Goal: Task Accomplishment & Management: Use online tool/utility

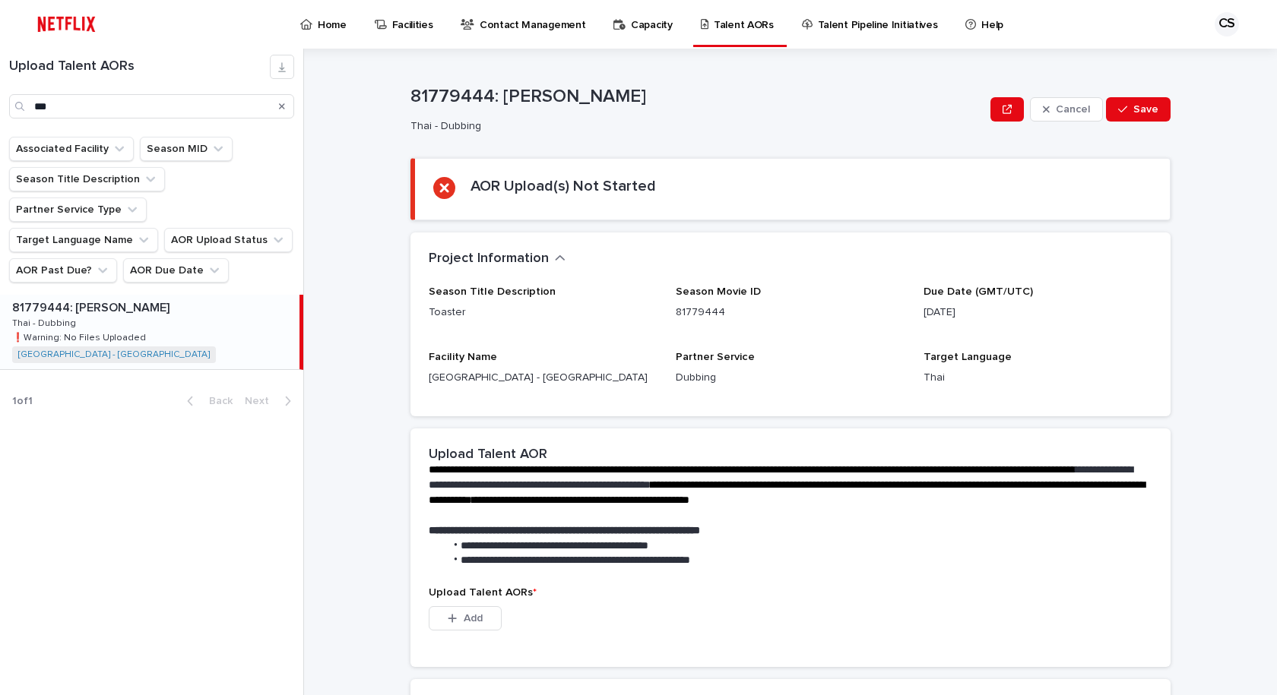
click at [1096, 380] on p "Thai" at bounding box center [1037, 378] width 229 height 16
drag, startPoint x: 1069, startPoint y: 372, endPoint x: 1050, endPoint y: 390, distance: 25.3
click at [1067, 372] on p "Thai" at bounding box center [1037, 378] width 229 height 16
click at [1075, 370] on p "Thai" at bounding box center [1037, 378] width 229 height 16
drag, startPoint x: 1075, startPoint y: 370, endPoint x: 751, endPoint y: 363, distance: 323.8
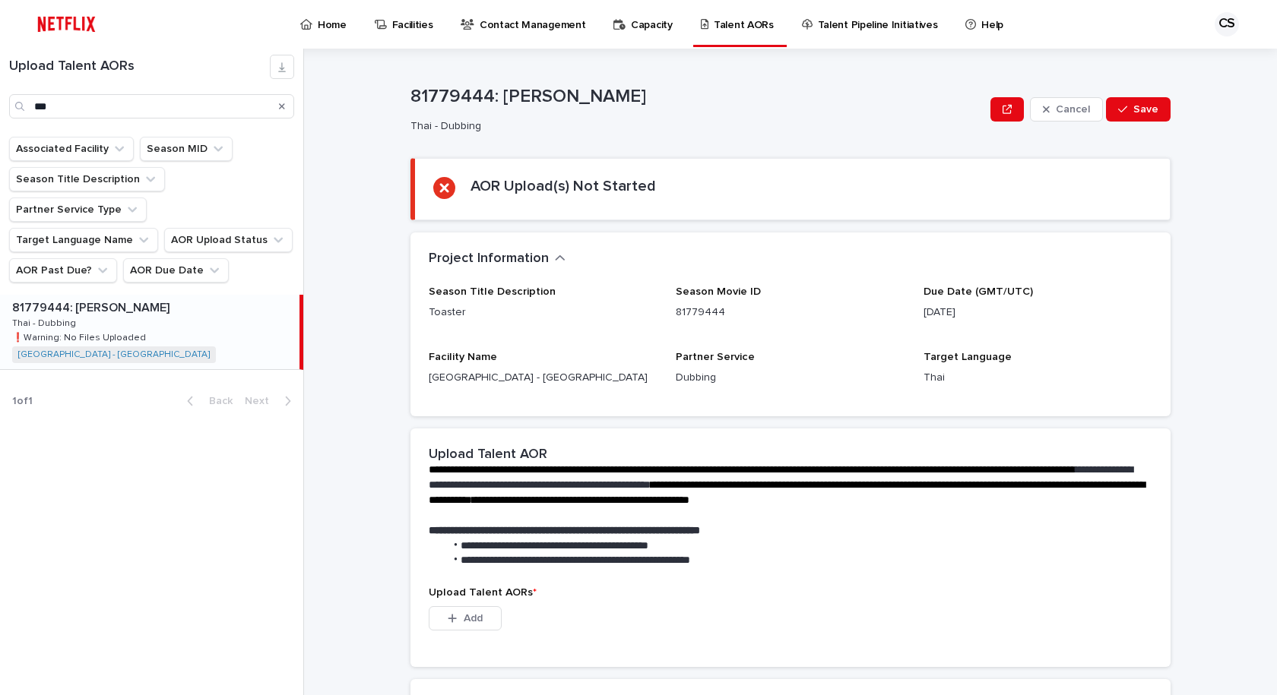
click at [1073, 370] on p "Thai" at bounding box center [1037, 378] width 229 height 16
click at [214, 295] on div "81779444: Toaster 81779444: Toaster Thai - Dubbing Thai - Dubbing ❗️Warning: No…" at bounding box center [149, 332] width 299 height 74
drag, startPoint x: 134, startPoint y: 109, endPoint x: 0, endPoint y: 67, distance: 140.1
click at [0, 74] on div "Upload Talent AORs ***" at bounding box center [151, 87] width 303 height 64
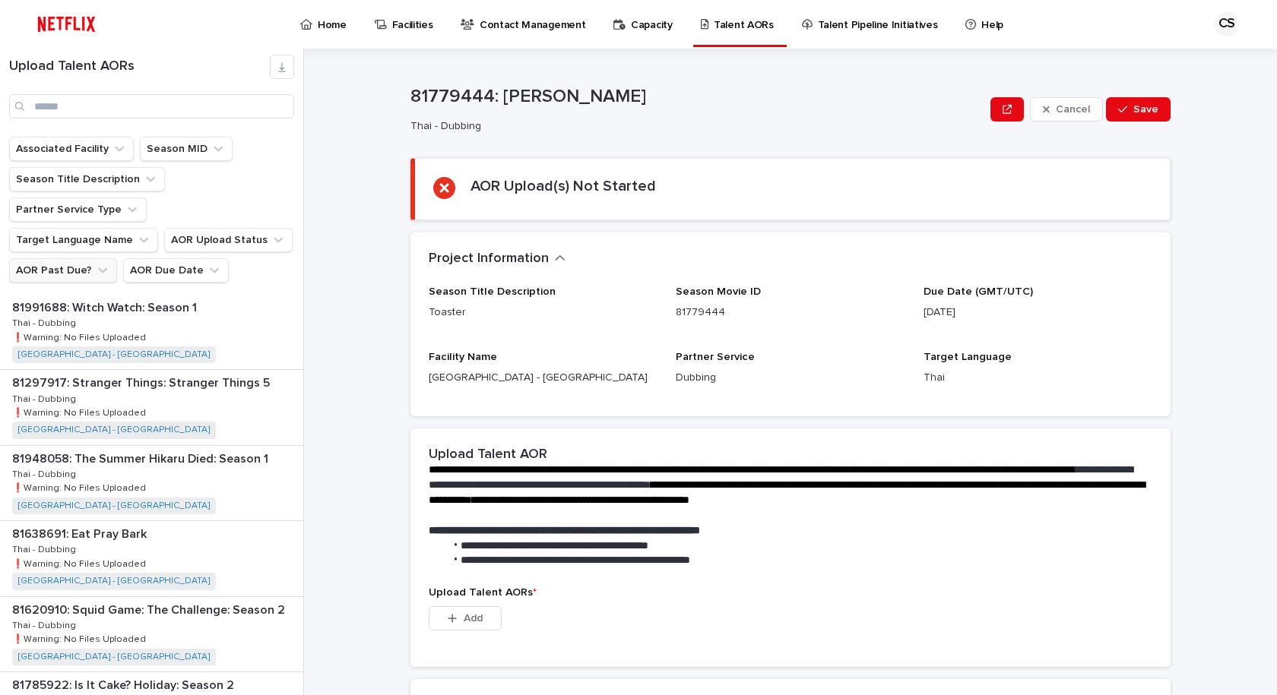
click at [95, 263] on icon "AOR Past Due?" at bounding box center [102, 270] width 15 height 15
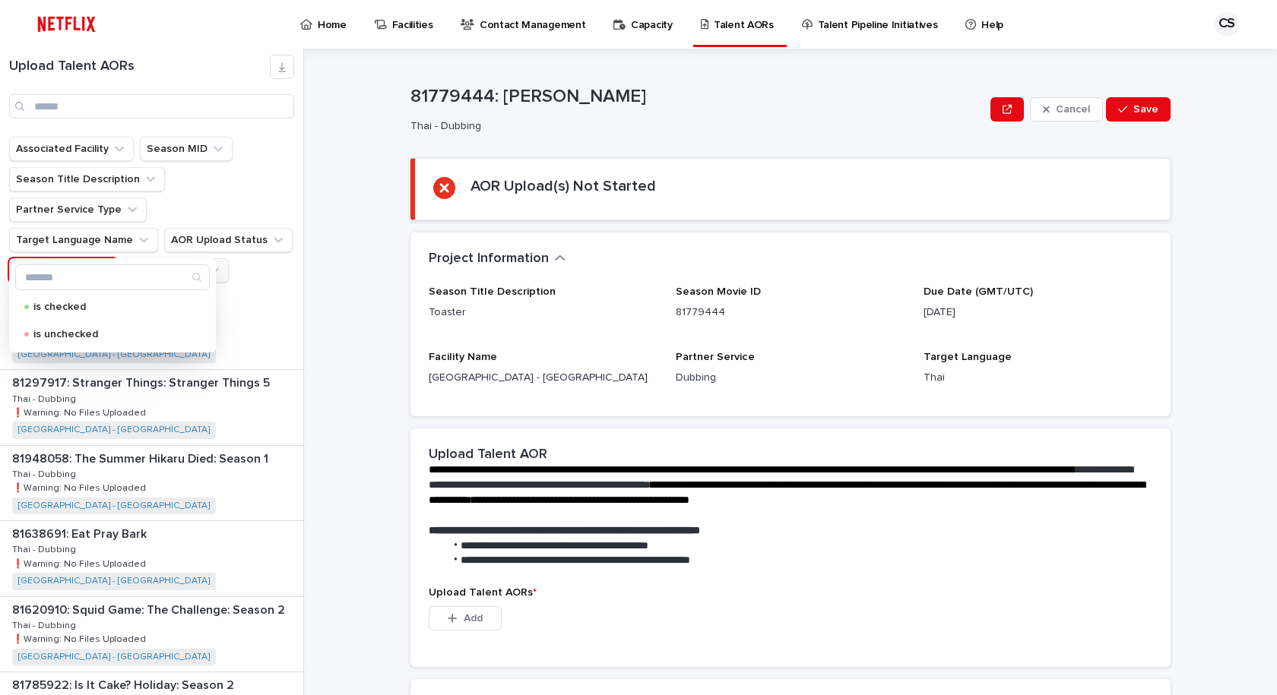
click at [166, 258] on button "AOR Due Date" at bounding box center [176, 270] width 106 height 24
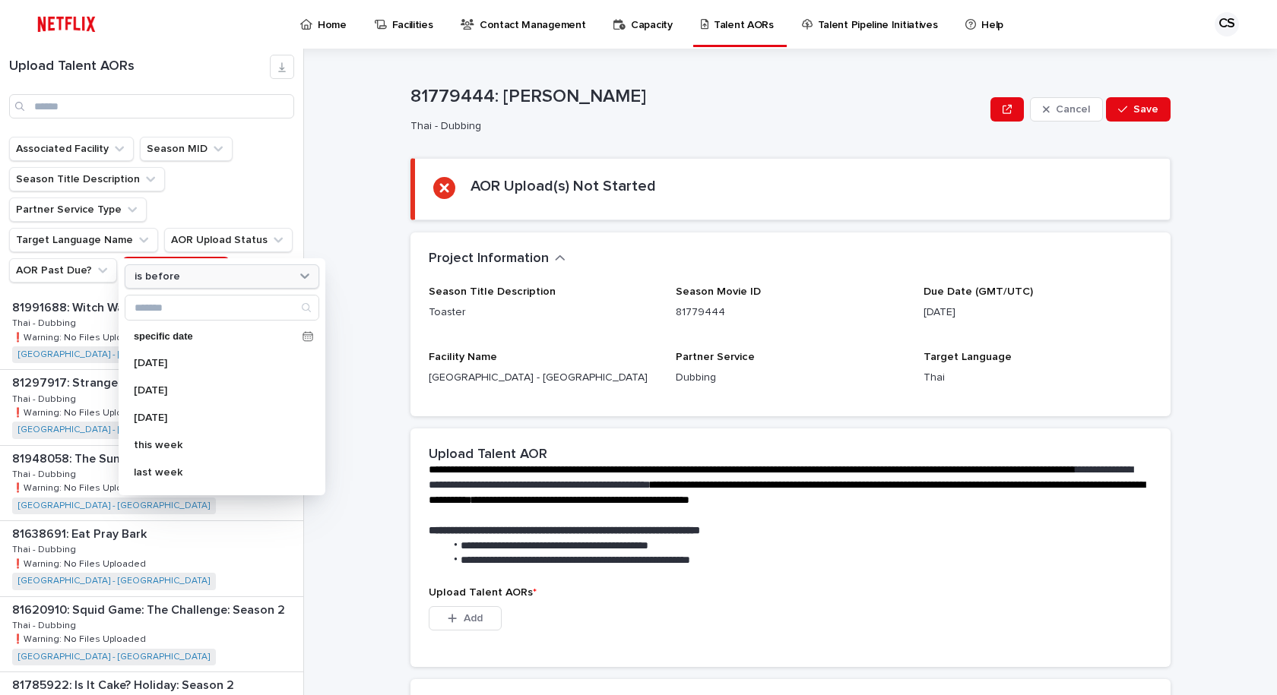
click at [187, 283] on div "is before" at bounding box center [212, 277] width 168 height 16
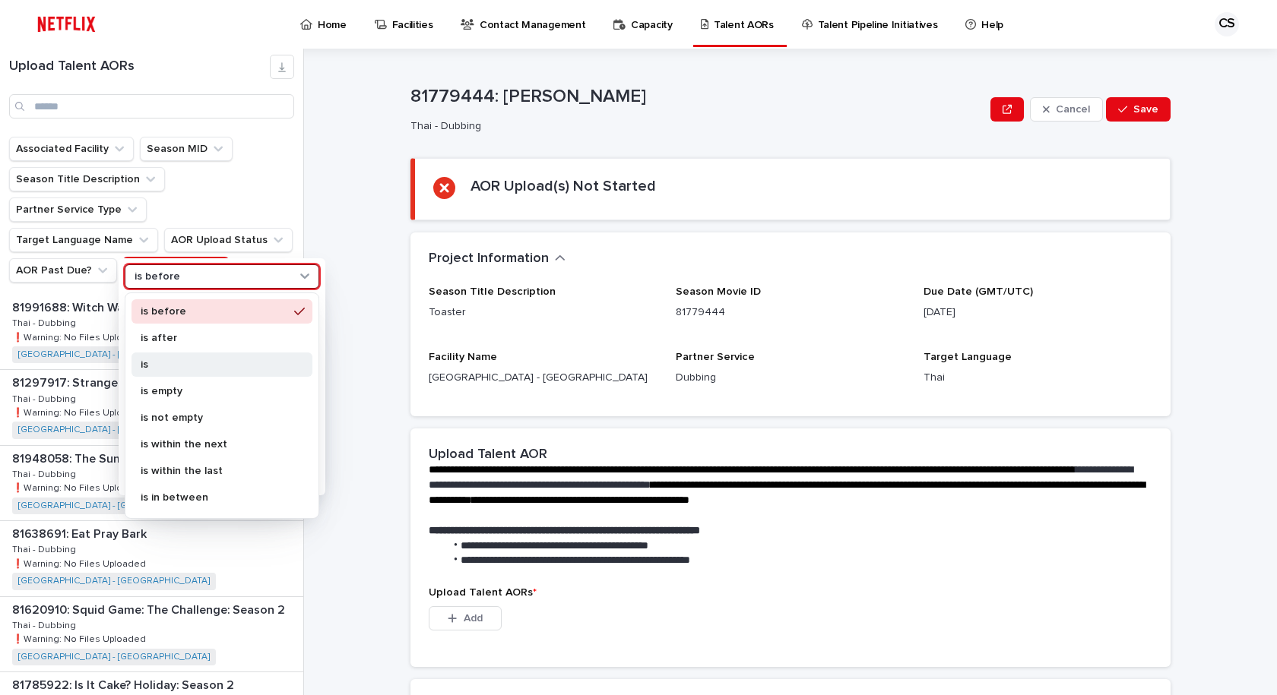
click at [182, 364] on p "is" at bounding box center [214, 364] width 147 height 11
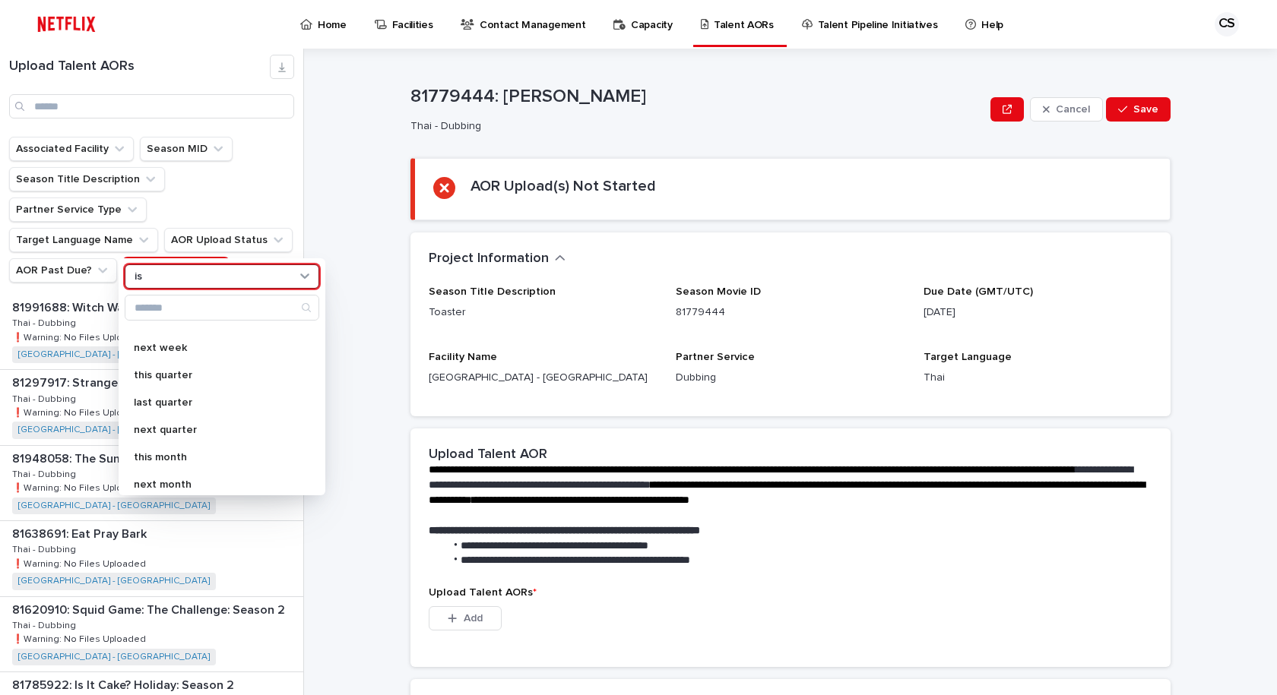
scroll to position [76, 0]
click at [197, 373] on p "this week" at bounding box center [214, 369] width 161 height 11
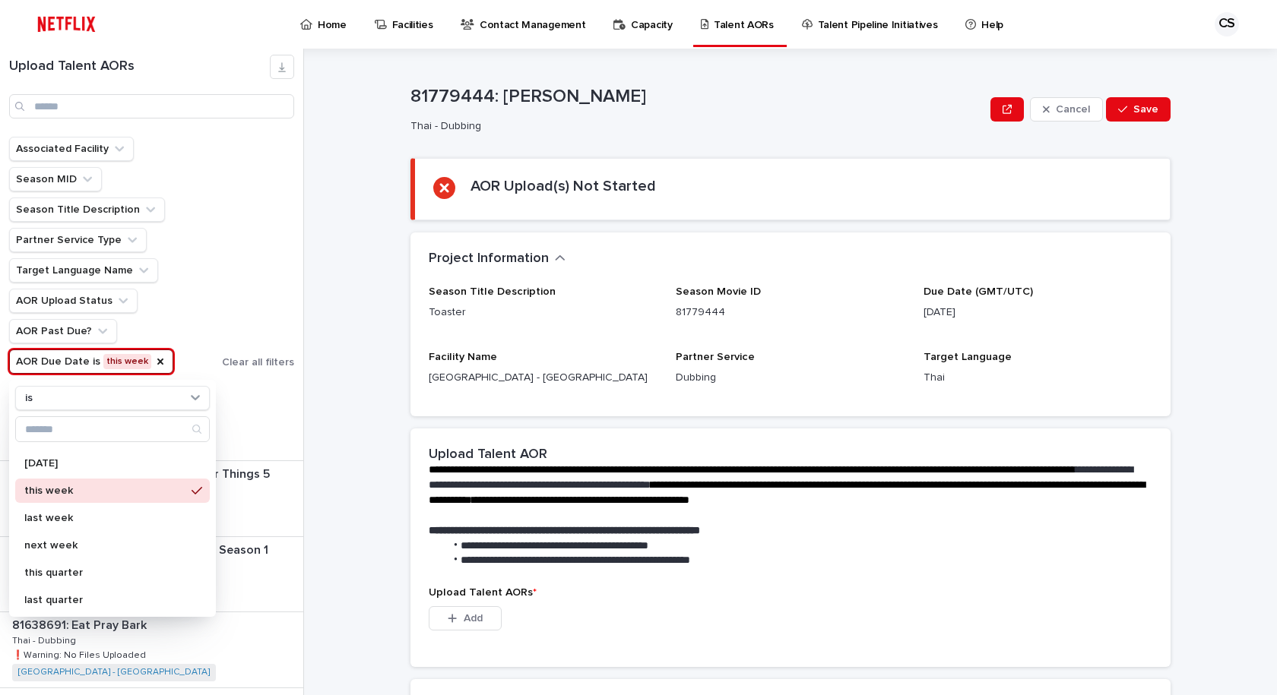
click at [331, 422] on div "**********" at bounding box center [799, 372] width 955 height 647
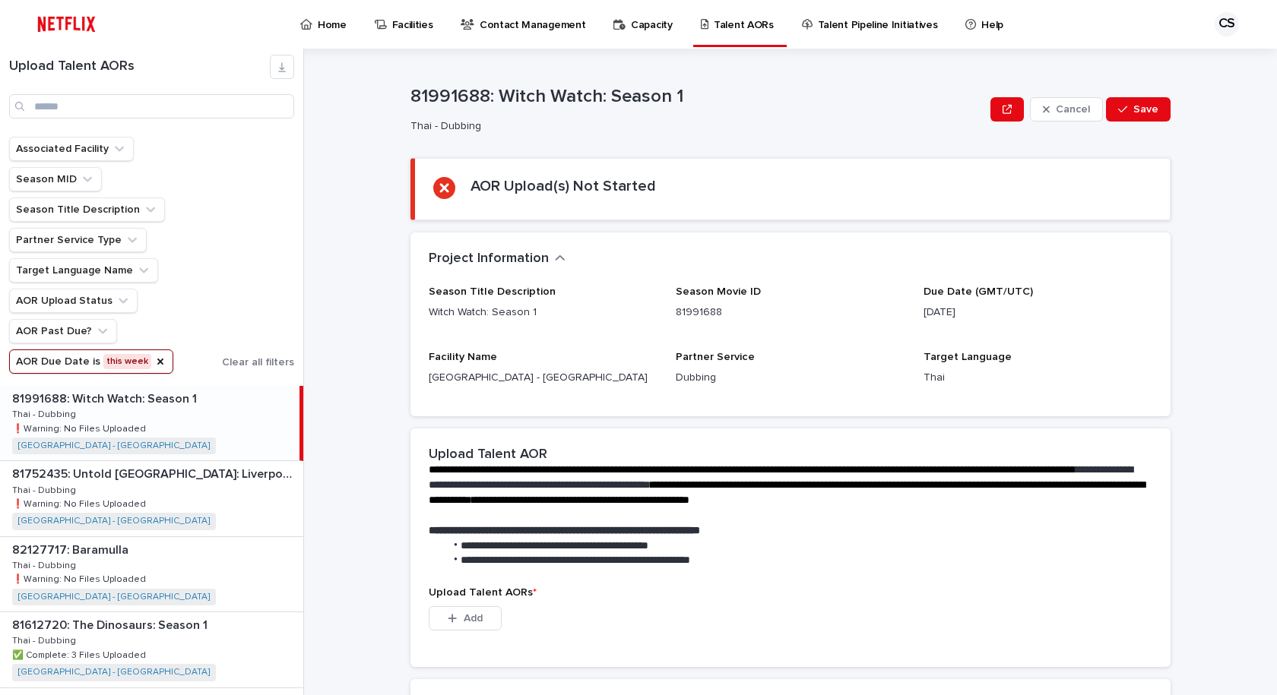
click at [404, 506] on div "**********" at bounding box center [799, 372] width 955 height 647
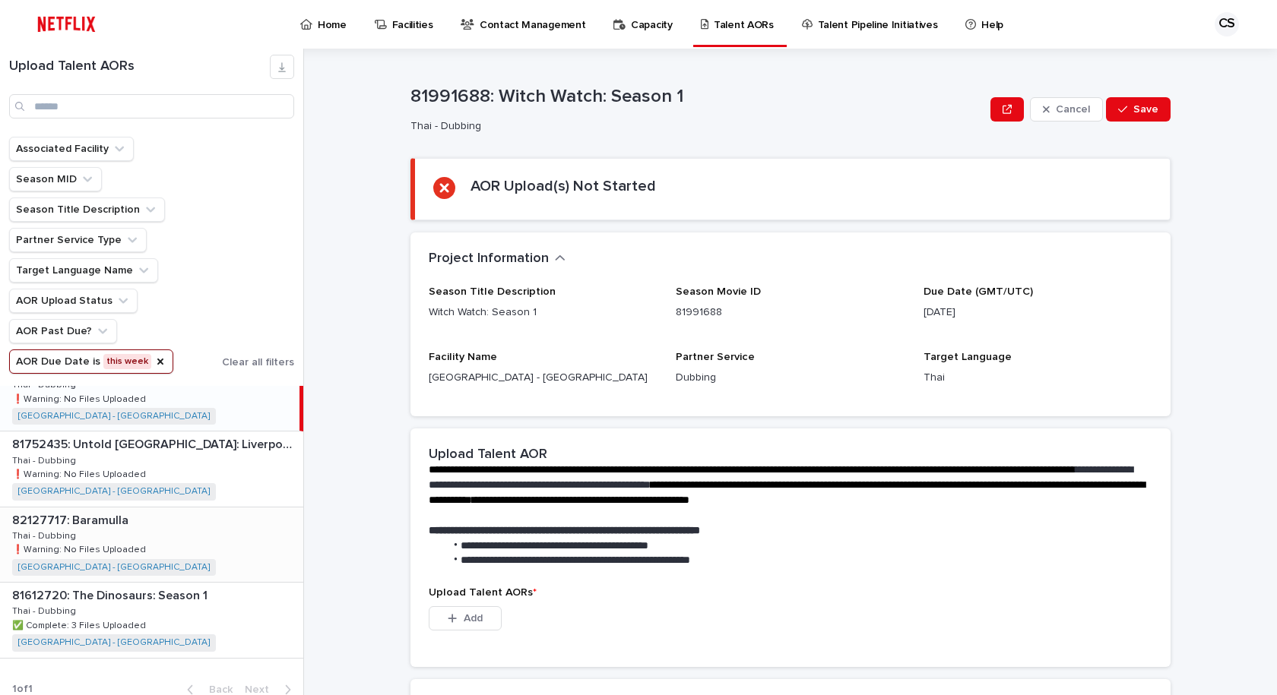
scroll to position [43, 0]
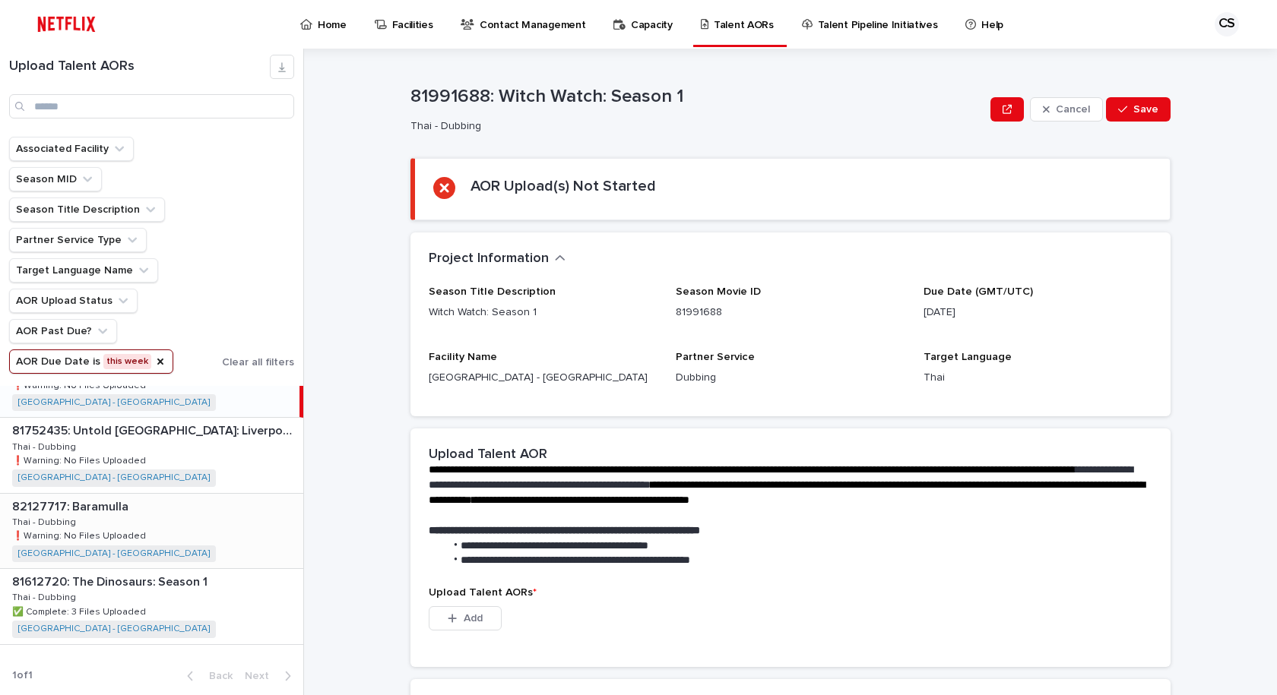
click at [173, 540] on div "82127717: Baramulla 82127717: [GEOGRAPHIC_DATA] Thai - Dubbing Thai - Dubbing ❗…" at bounding box center [151, 531] width 303 height 74
drag, startPoint x: 1024, startPoint y: 350, endPoint x: 1026, endPoint y: 330, distance: 19.9
click at [1024, 346] on div "Season Title Description Baramulla Season Movie ID 82127717 Due Date (GMT/UTC) …" at bounding box center [790, 342] width 723 height 112
click at [1023, 312] on p "[DATE]" at bounding box center [1037, 313] width 229 height 16
click at [571, 90] on p "82127717: Baramulla" at bounding box center [697, 97] width 574 height 22
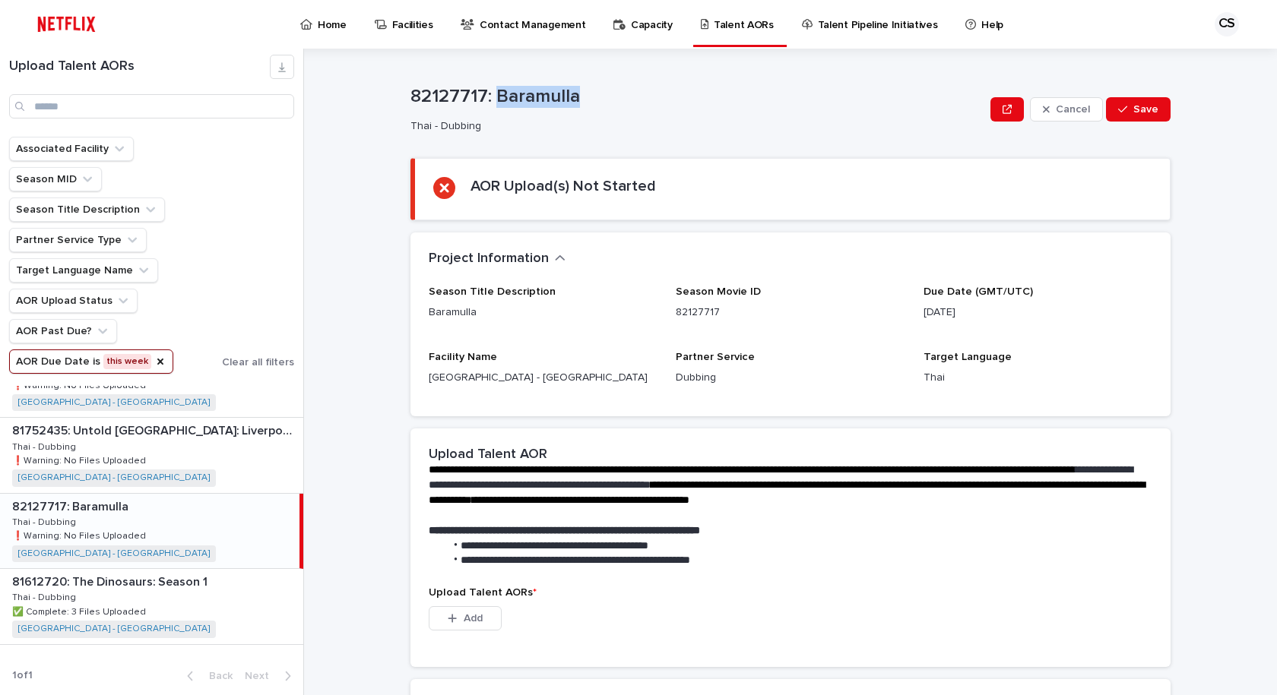
drag, startPoint x: 584, startPoint y: 97, endPoint x: 492, endPoint y: 100, distance: 92.0
click at [492, 100] on p "82127717: Baramulla" at bounding box center [697, 97] width 574 height 22
click at [611, 166] on section "AOR Upload(s) Not Started" at bounding box center [790, 189] width 760 height 62
drag, startPoint x: 587, startPoint y: 86, endPoint x: 571, endPoint y: 99, distance: 19.9
click at [585, 88] on p "82127717: Baramulla" at bounding box center [697, 97] width 574 height 22
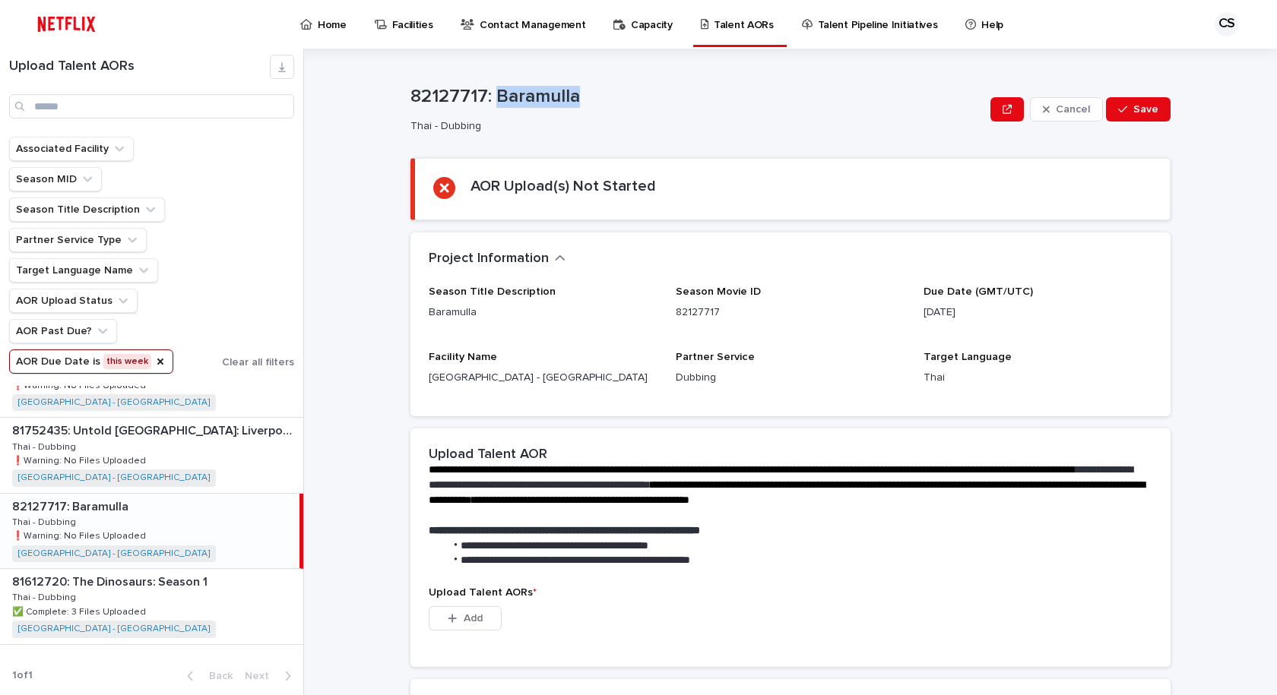
drag, startPoint x: 571, startPoint y: 99, endPoint x: 487, endPoint y: 98, distance: 84.4
click at [487, 98] on p "82127717: Baramulla" at bounding box center [697, 97] width 574 height 22
copy p "Baramulla"
click at [601, 223] on div "Loading... Saving… AOR Upload(s) Not Started" at bounding box center [790, 195] width 760 height 74
click at [600, 272] on div "Project Information •••" at bounding box center [790, 259] width 760 height 53
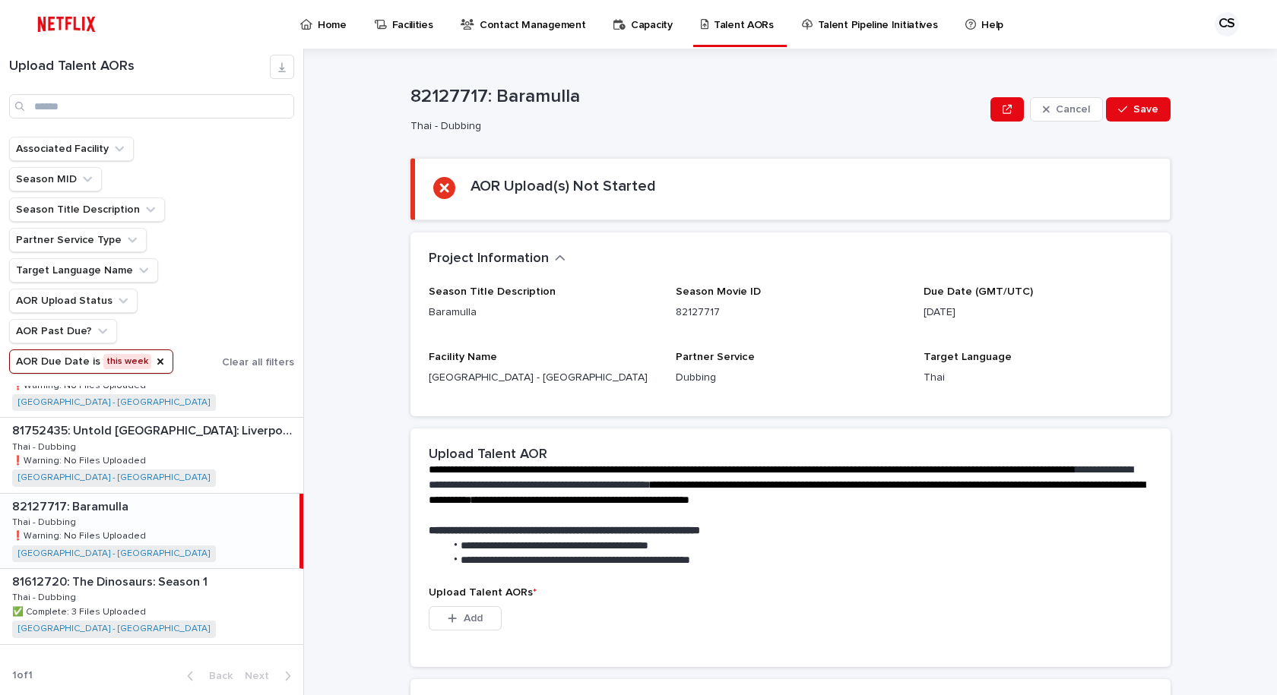
click at [504, 473] on span "**********" at bounding box center [752, 469] width 647 height 11
click at [224, 508] on p at bounding box center [152, 507] width 281 height 14
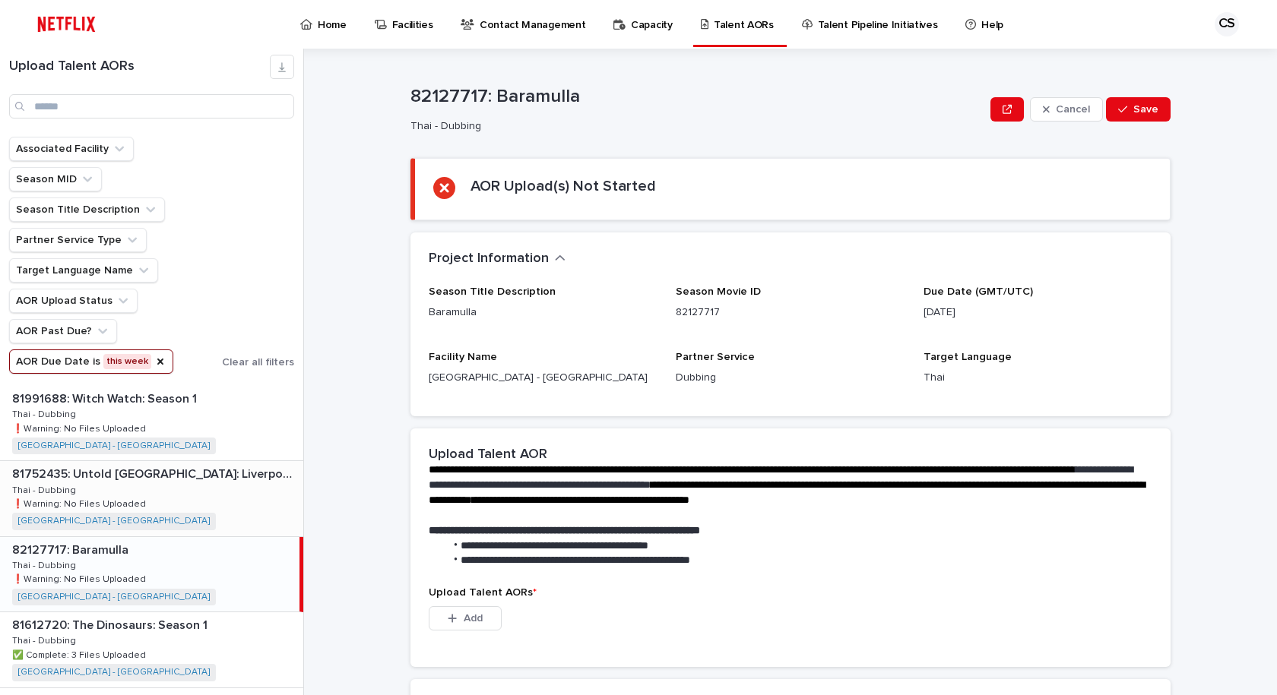
click at [226, 518] on div "81752435: Untold [GEOGRAPHIC_DATA]: [GEOGRAPHIC_DATA]'s Miracle of Istanbul 817…" at bounding box center [151, 498] width 303 height 74
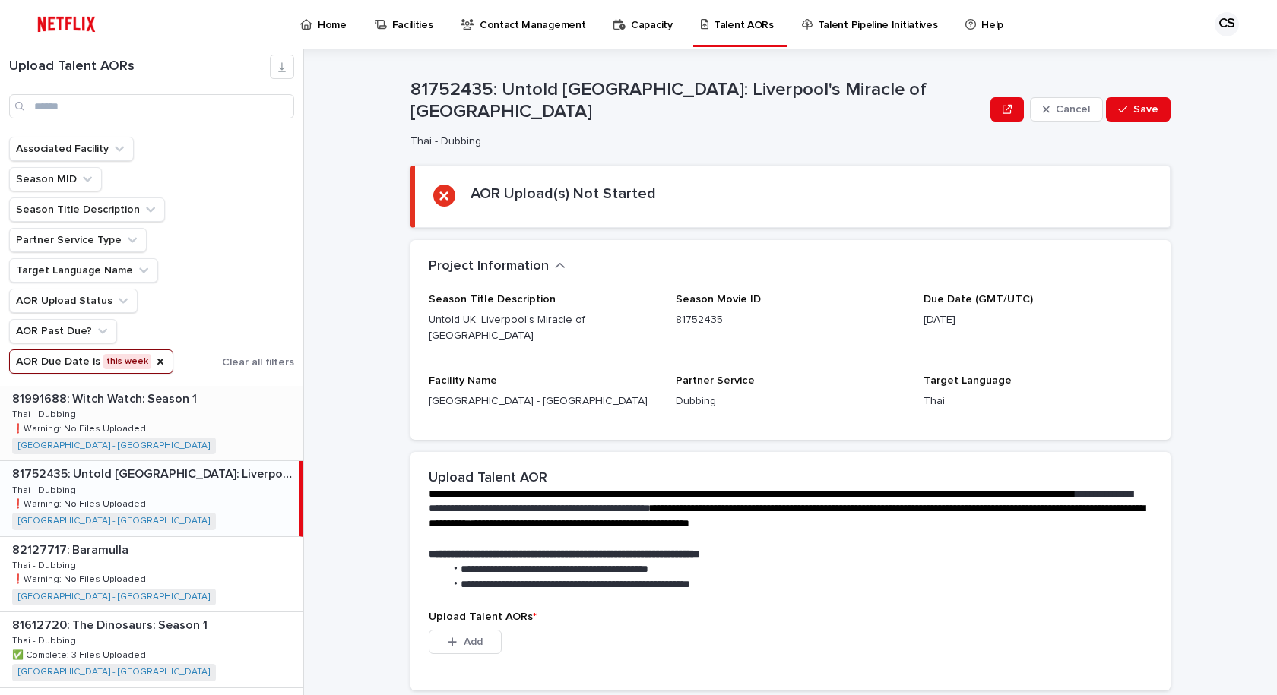
click at [195, 417] on div "81991688: Witch Watch: Season 1 81991688: Witch Watch: Season 1 Thai - Dubbing …" at bounding box center [151, 423] width 303 height 74
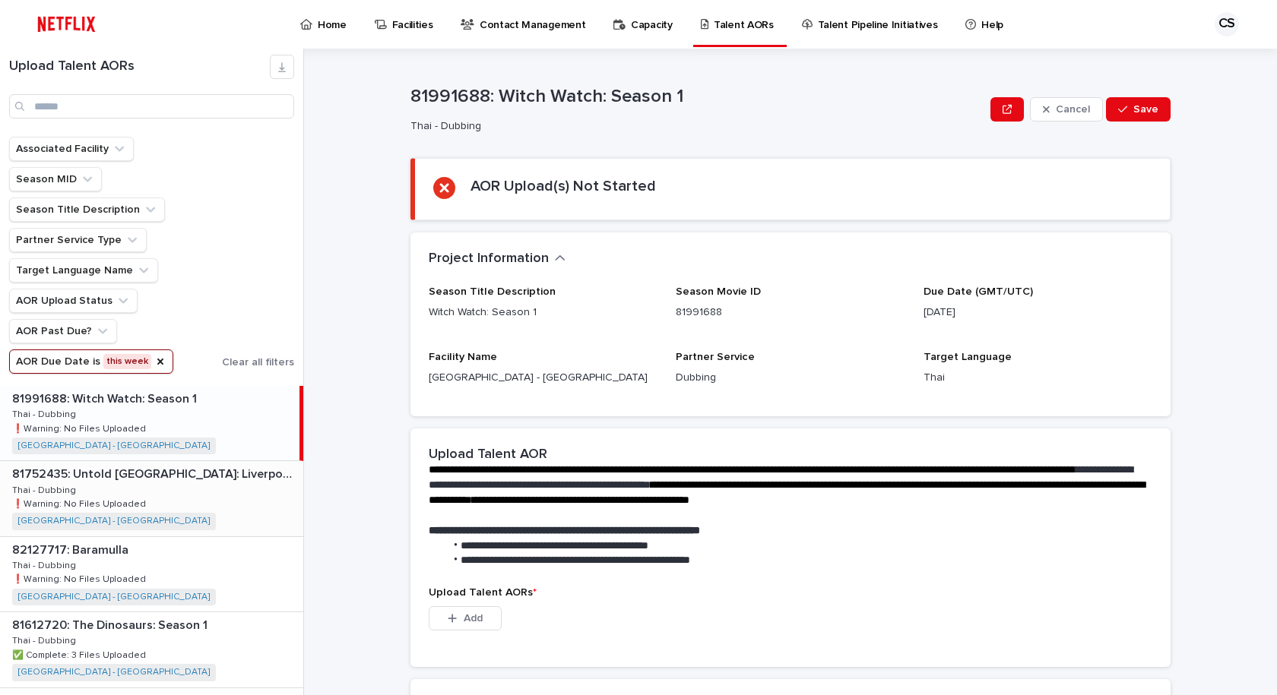
click at [217, 501] on div "81752435: Untold [GEOGRAPHIC_DATA]: [GEOGRAPHIC_DATA]'s Miracle of Istanbul 817…" at bounding box center [151, 498] width 303 height 74
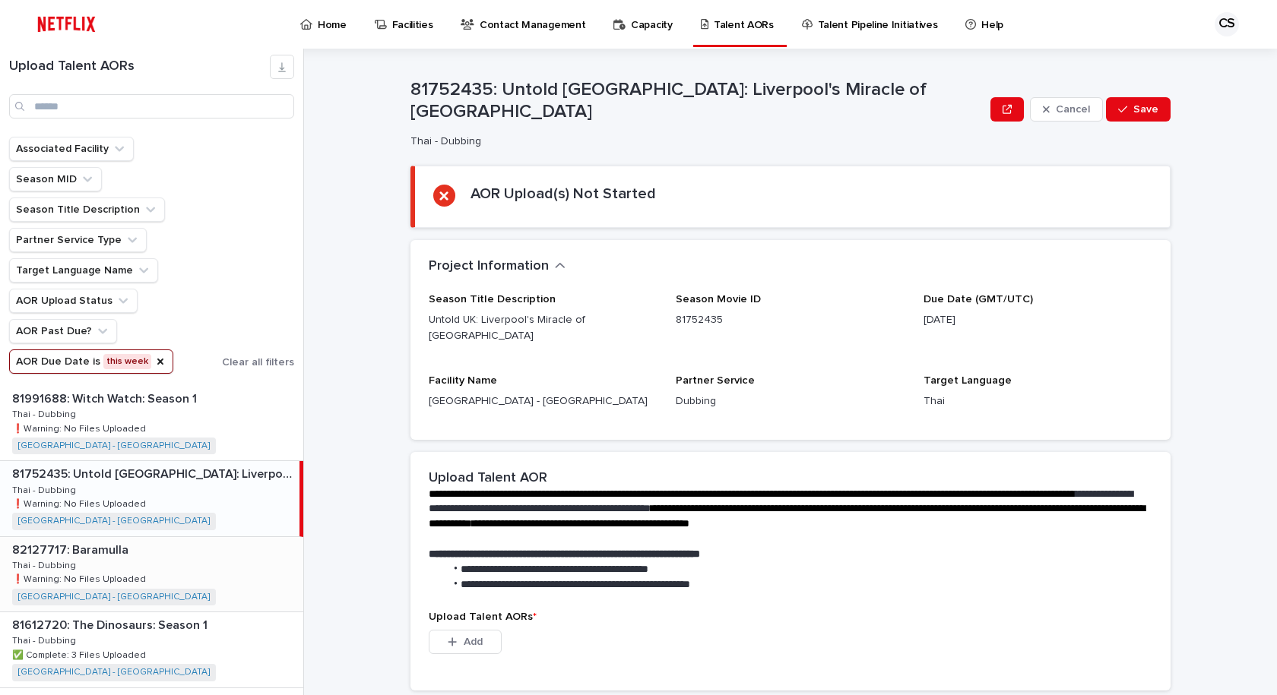
click at [195, 591] on div "82127717: Baramulla 82127717: [GEOGRAPHIC_DATA] Thai - Dubbing Thai - Dubbing ❗…" at bounding box center [151, 574] width 303 height 74
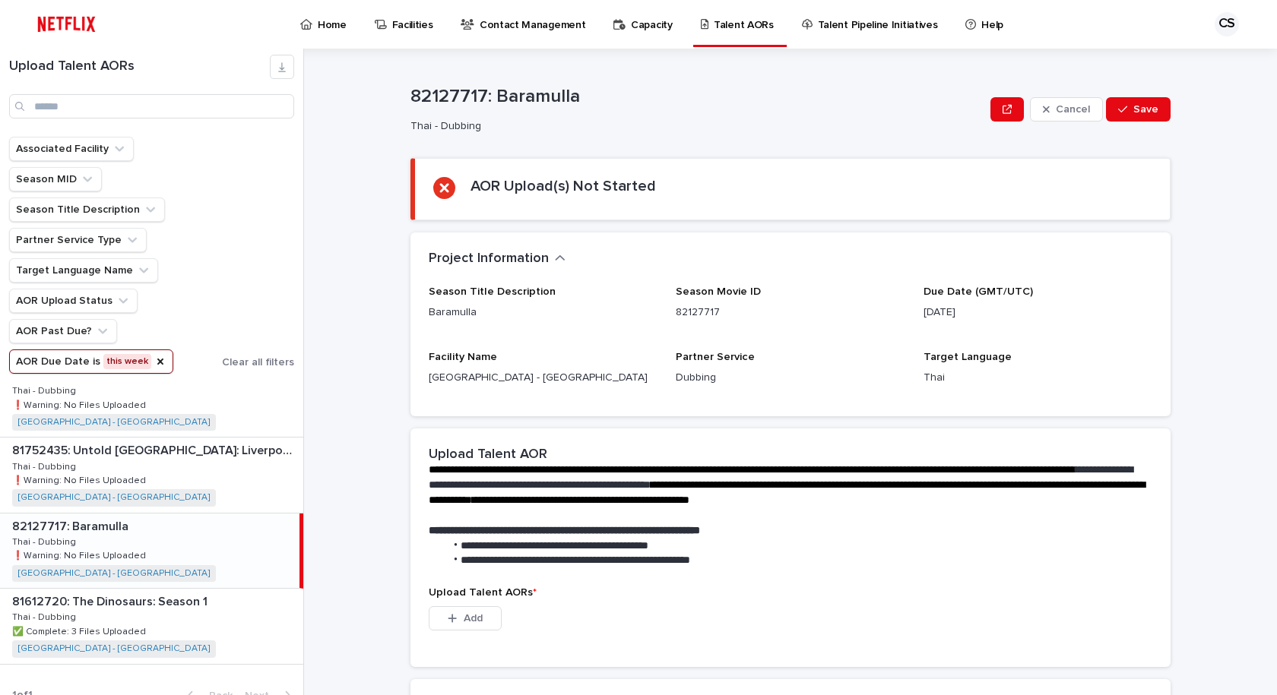
scroll to position [43, 0]
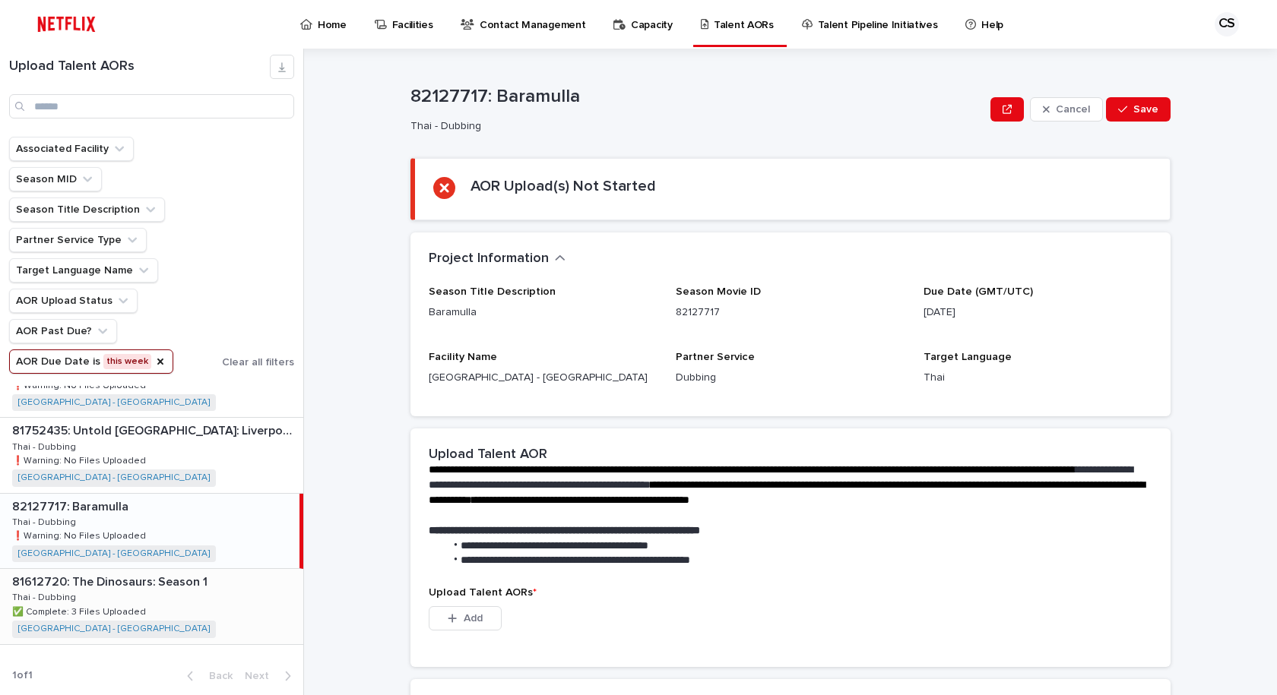
click at [195, 597] on div "81612720: The Dinosaurs: Season 1 81612720: The Dinosaurs: Season 1 Thai - Dubb…" at bounding box center [151, 606] width 303 height 74
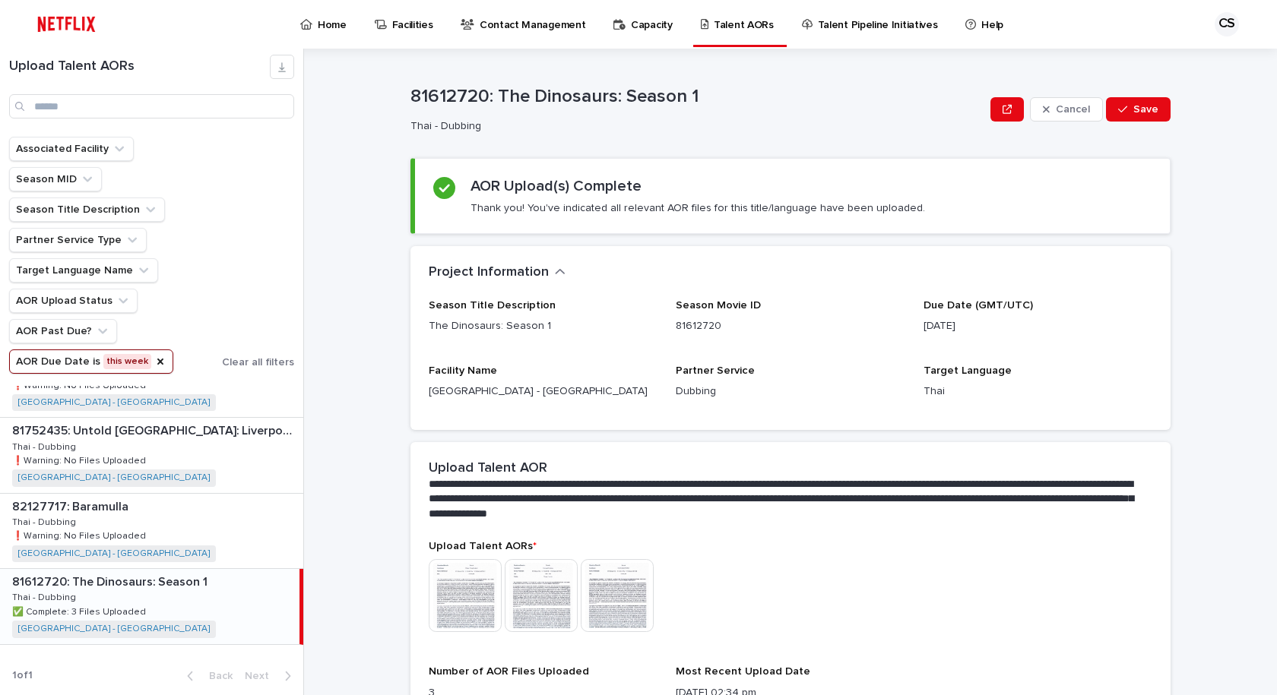
click at [986, 505] on p "**********" at bounding box center [787, 500] width 717 height 46
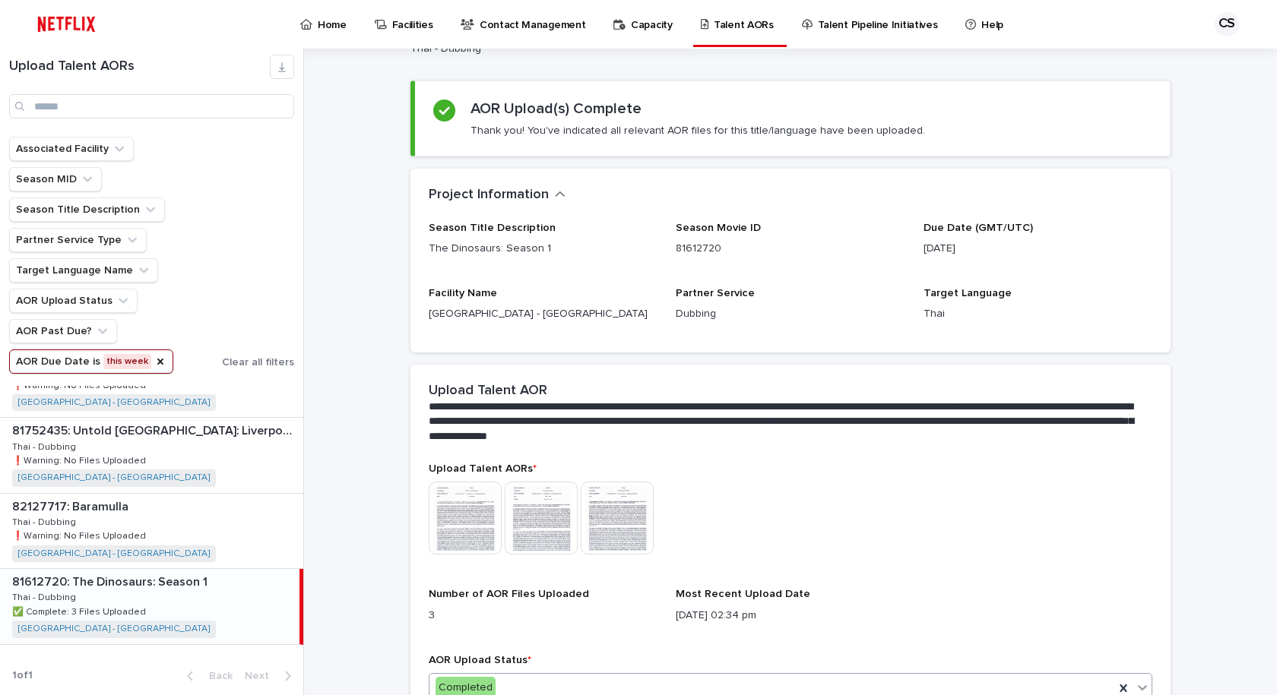
scroll to position [171, 0]
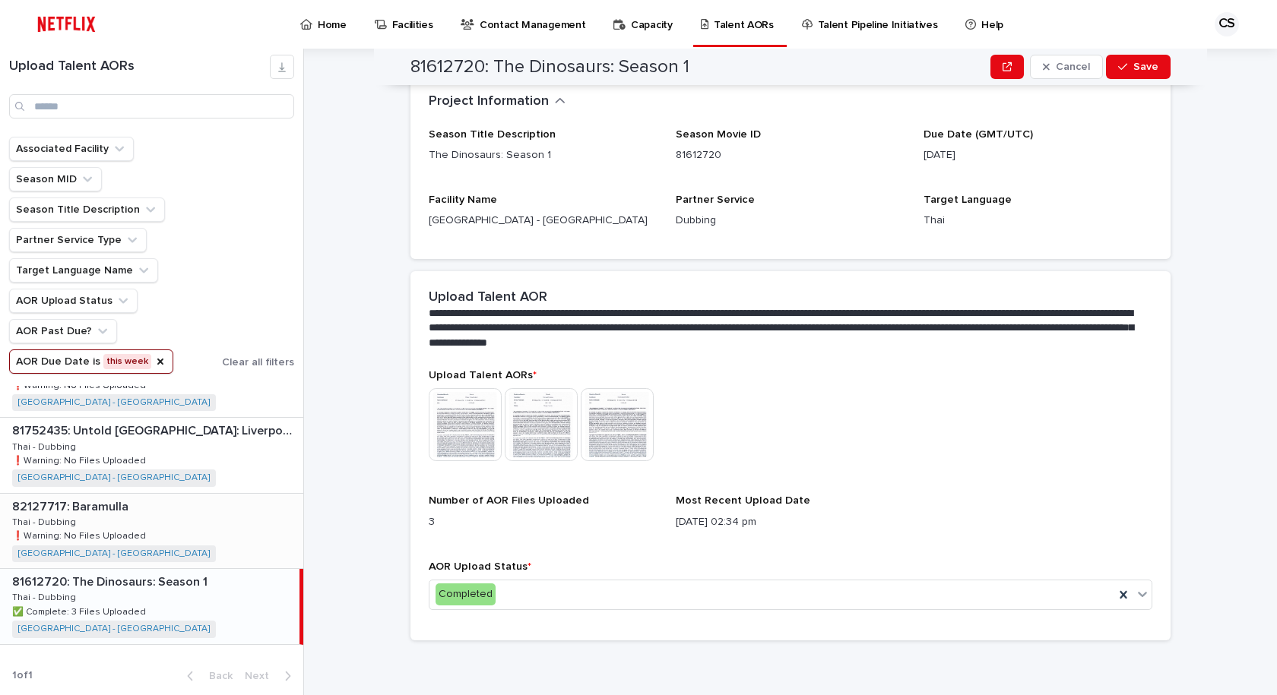
click at [239, 526] on div "82127717: Baramulla 82127717: [GEOGRAPHIC_DATA] Thai - Dubbing Thai - Dubbing ❗…" at bounding box center [151, 531] width 303 height 74
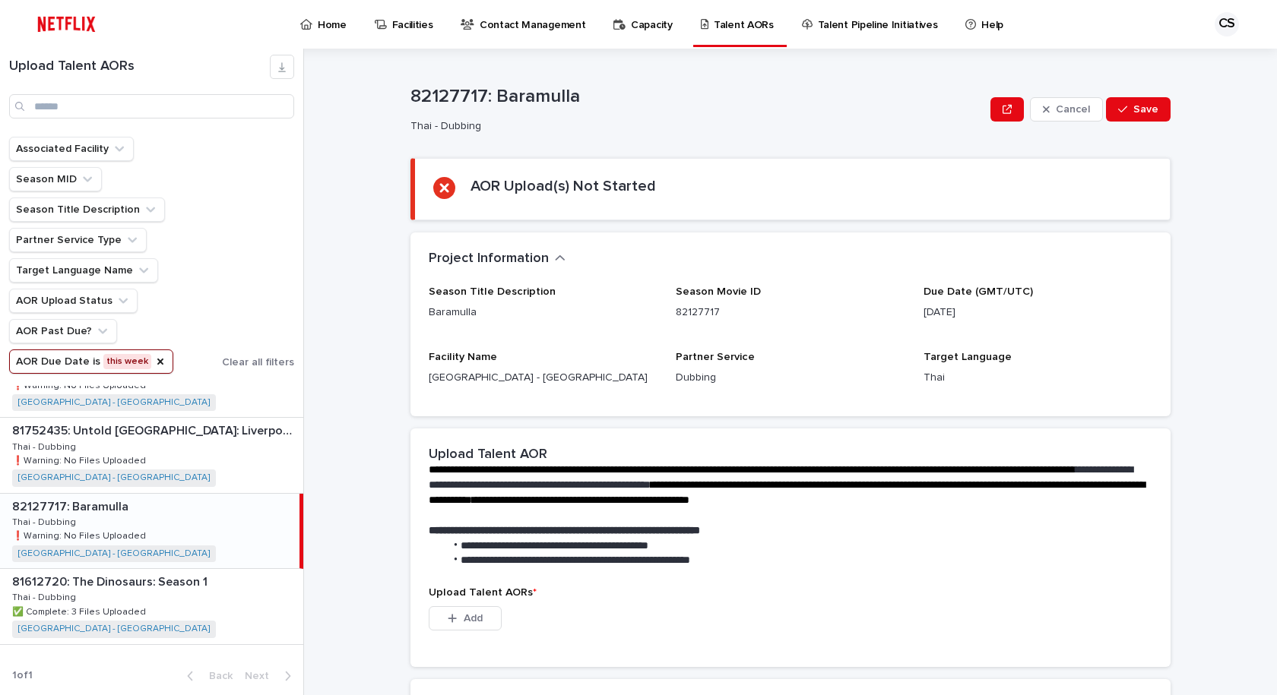
click at [843, 269] on div "Project Information •••" at bounding box center [790, 259] width 760 height 53
click at [1028, 276] on div "Project Information •••" at bounding box center [790, 259] width 760 height 53
